Goal: Information Seeking & Learning: Check status

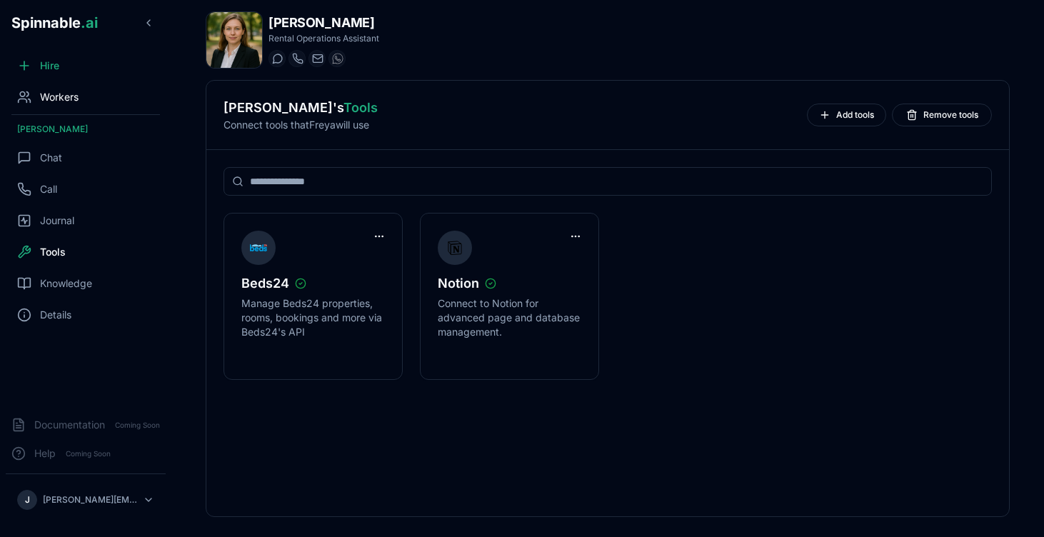
click at [51, 100] on span "Workers" at bounding box center [59, 97] width 39 height 14
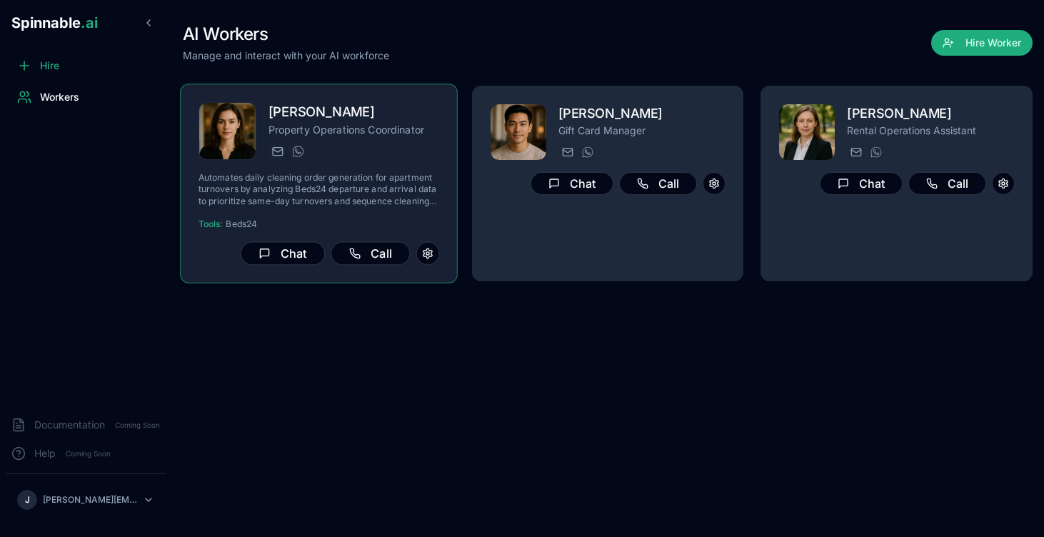
click at [403, 148] on div "[PERSON_NAME][EMAIL_ADDRESS] [PHONE_NUMBER]" at bounding box center [354, 151] width 171 height 17
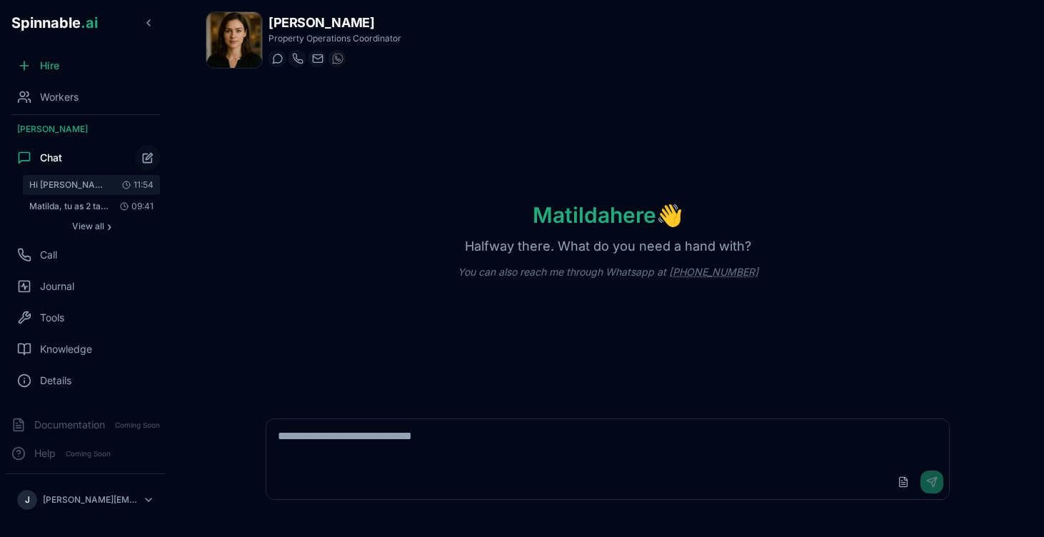
click at [91, 180] on span "Hi [PERSON_NAME], can you make your report for [DATE] even if it was supposed t…" at bounding box center [69, 184] width 81 height 11
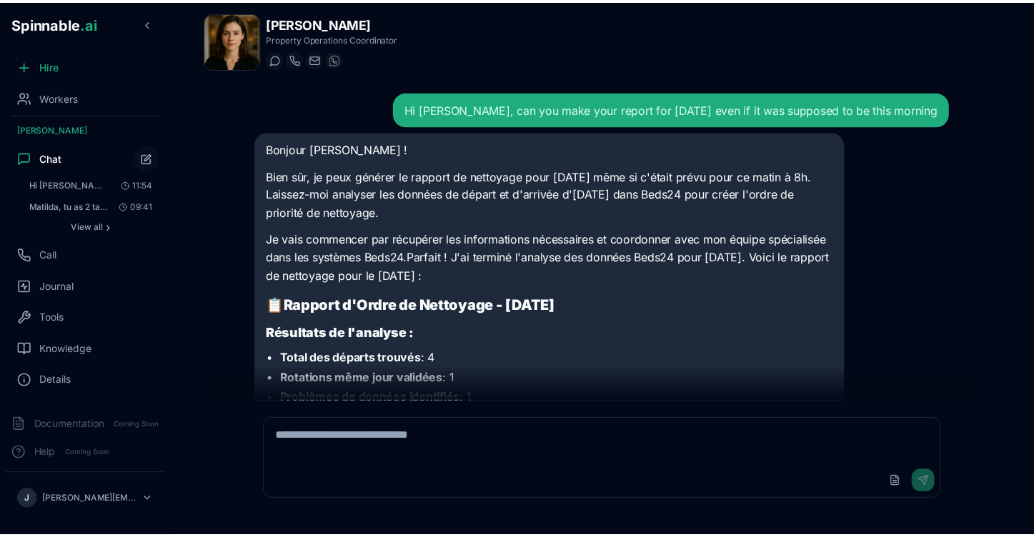
scroll to position [3223, 0]
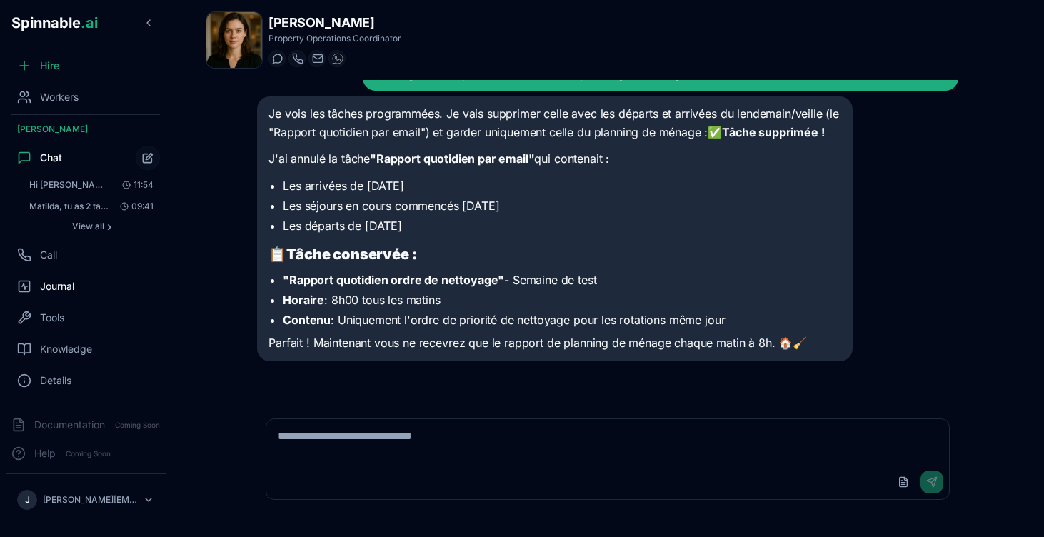
click at [60, 290] on span "Journal" at bounding box center [57, 286] width 34 height 14
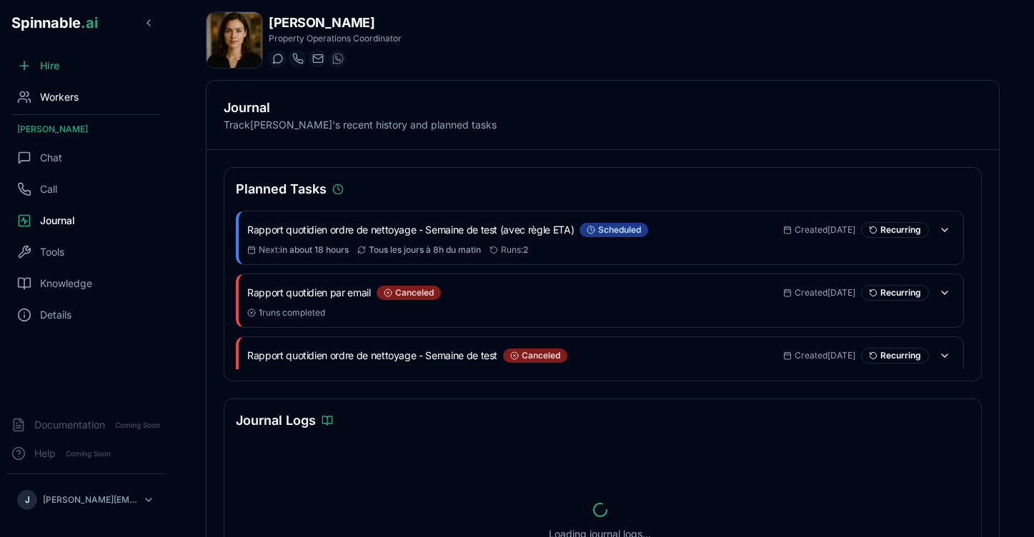
click at [81, 93] on div "Workers" at bounding box center [86, 97] width 160 height 29
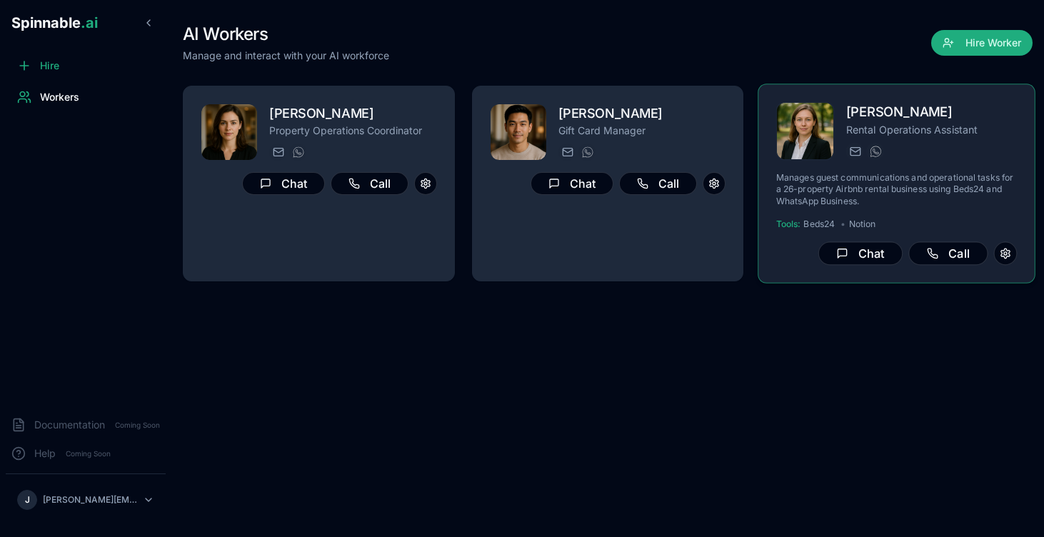
click at [881, 132] on p "Rental Operations Assistant" at bounding box center [932, 129] width 171 height 14
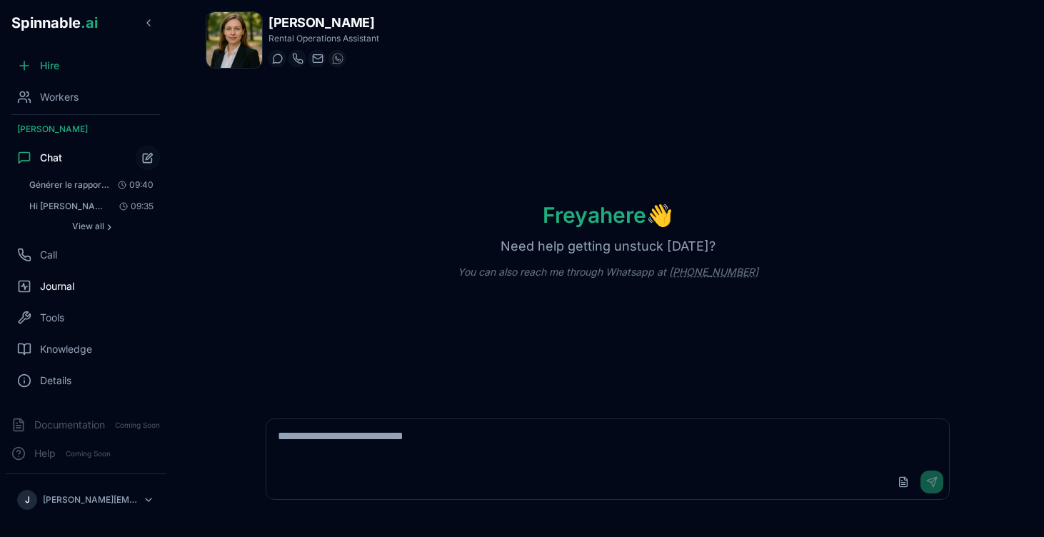
click at [73, 294] on div "Journal" at bounding box center [86, 286] width 160 height 29
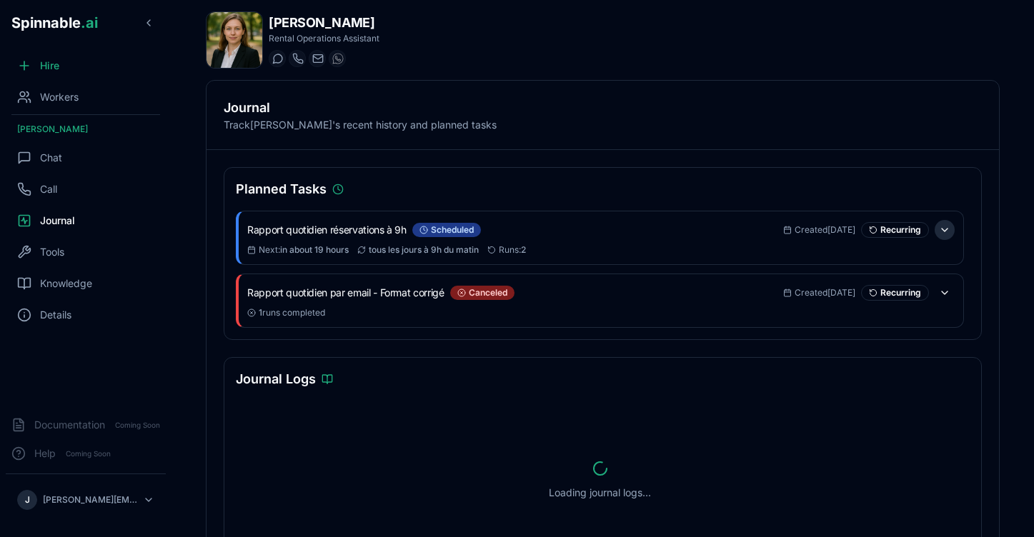
click at [947, 226] on button at bounding box center [944, 230] width 20 height 20
